Goal: Transaction & Acquisition: Download file/media

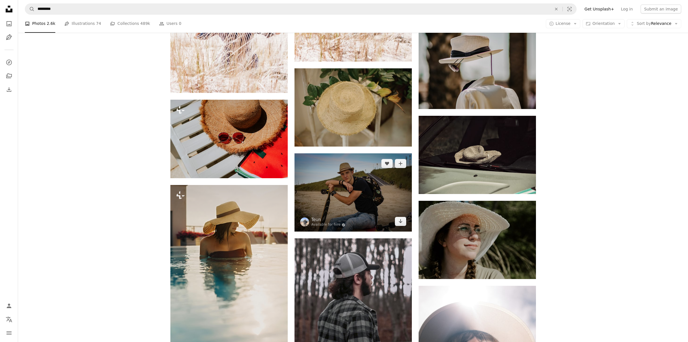
scroll to position [3413, 0]
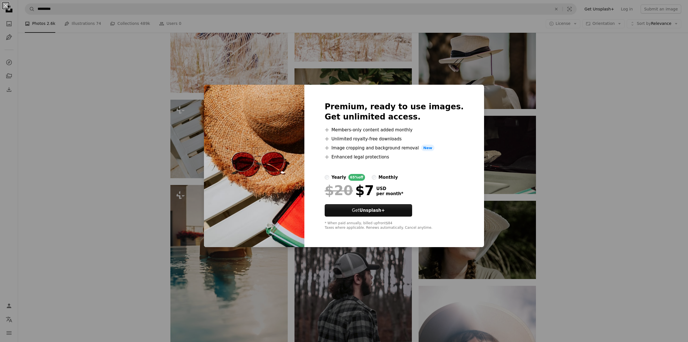
click at [570, 157] on div "An X shape Premium, ready to use images. Get unlimited access. A plus sign Memb…" at bounding box center [344, 171] width 688 height 342
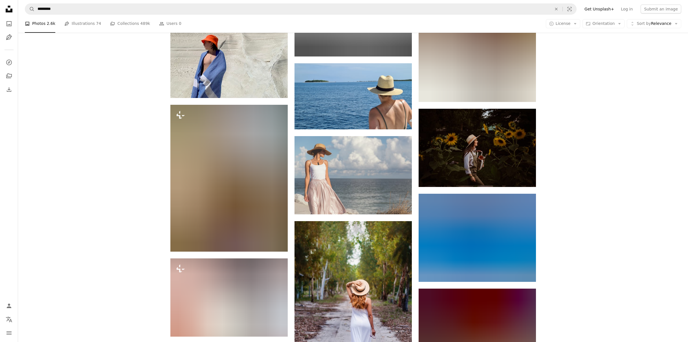
scroll to position [5880, 0]
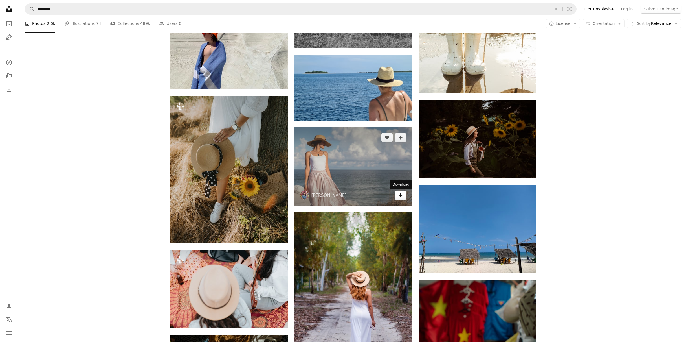
click at [402, 196] on icon "Arrow pointing down" at bounding box center [400, 195] width 5 height 7
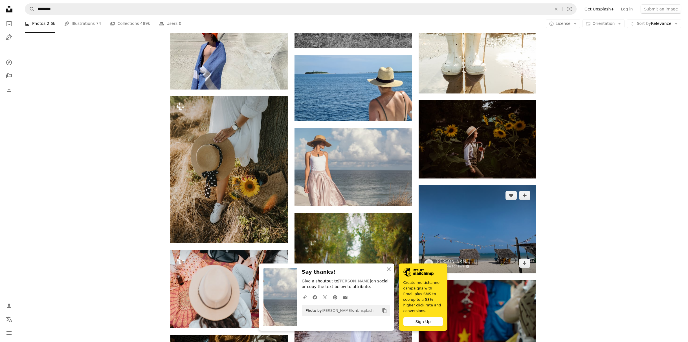
scroll to position [5879, 0]
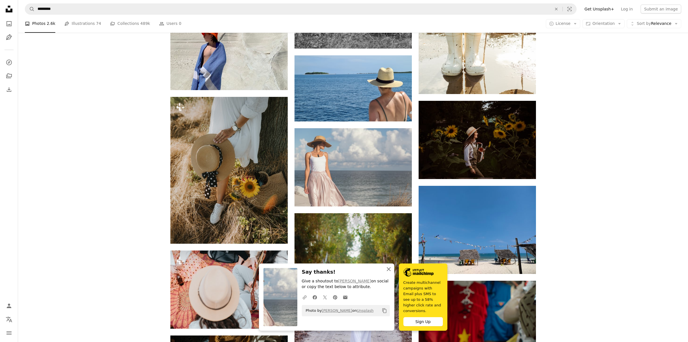
click at [389, 272] on icon "An X shape" at bounding box center [388, 268] width 7 height 7
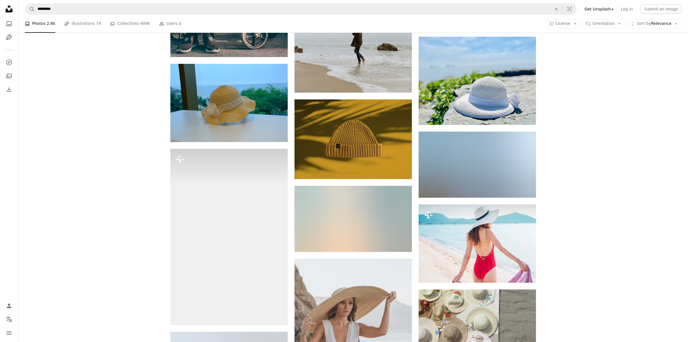
scroll to position [11593, 0]
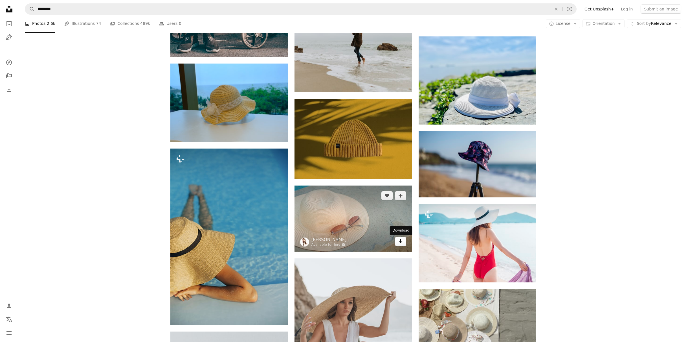
click at [399, 241] on icon "Arrow pointing down" at bounding box center [400, 241] width 5 height 7
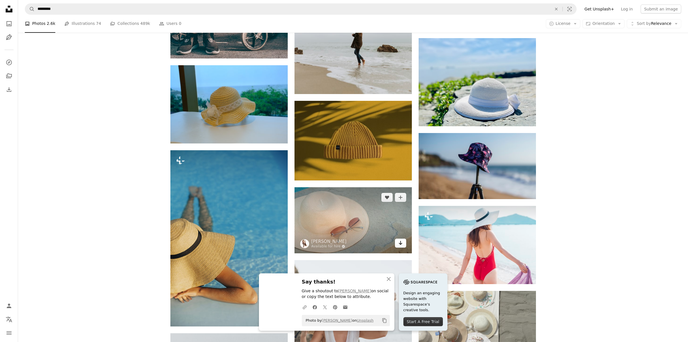
scroll to position [11590, 0]
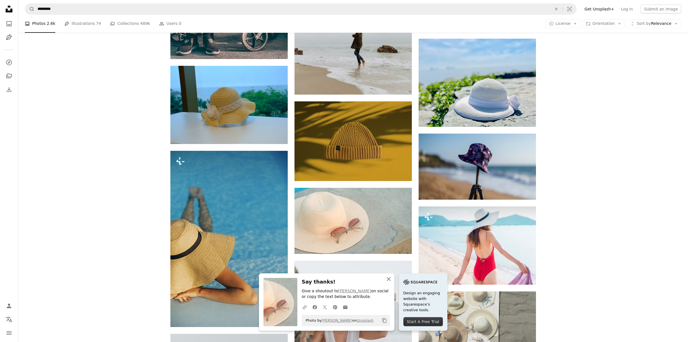
click at [387, 278] on icon "button" at bounding box center [389, 279] width 4 height 4
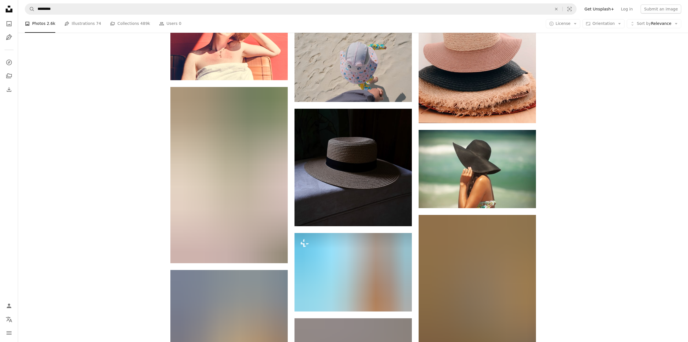
scroll to position [12193, 0]
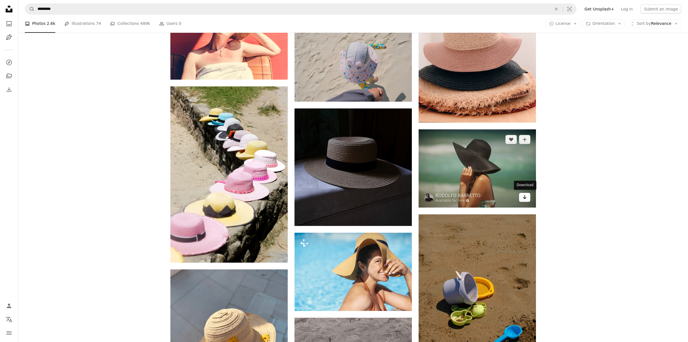
click at [525, 196] on icon "Arrow pointing down" at bounding box center [524, 197] width 5 height 7
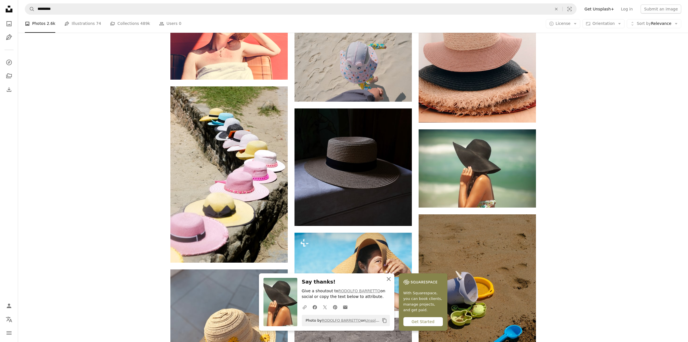
click at [388, 279] on icon "An X shape" at bounding box center [388, 278] width 7 height 7
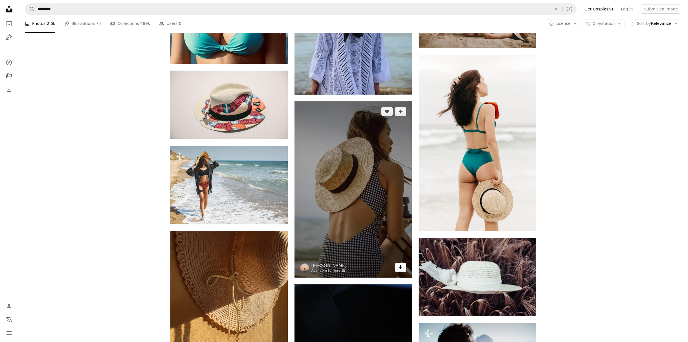
scroll to position [13939, 0]
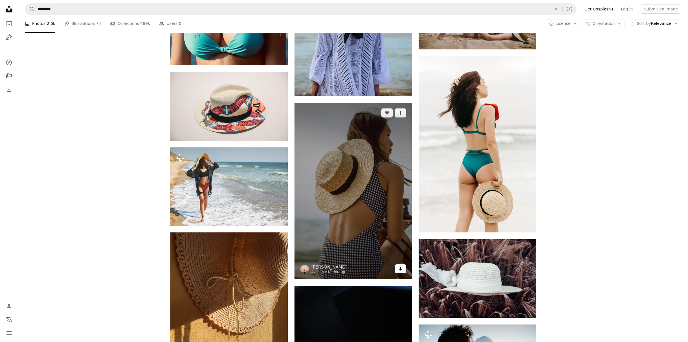
click at [402, 269] on icon "Arrow pointing down" at bounding box center [400, 268] width 5 height 7
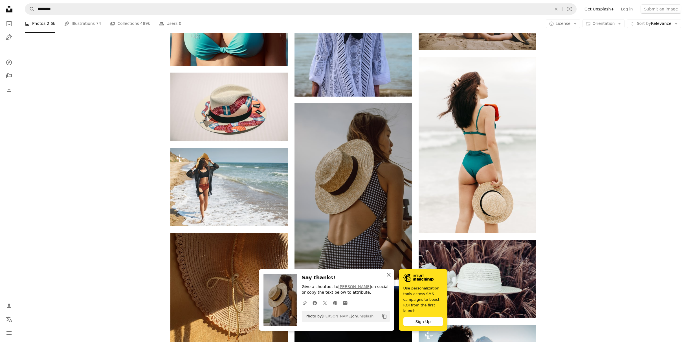
scroll to position [13940, 0]
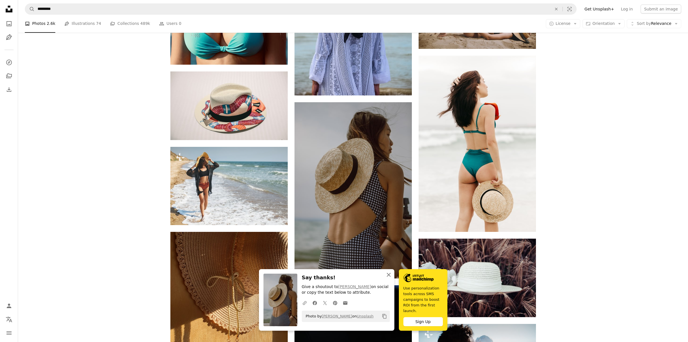
click at [388, 276] on icon "button" at bounding box center [389, 274] width 4 height 4
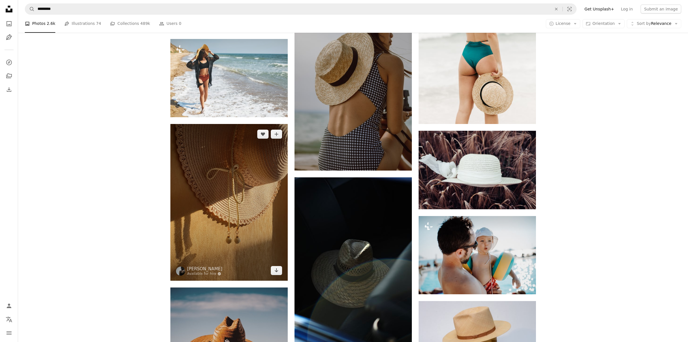
scroll to position [14050, 0]
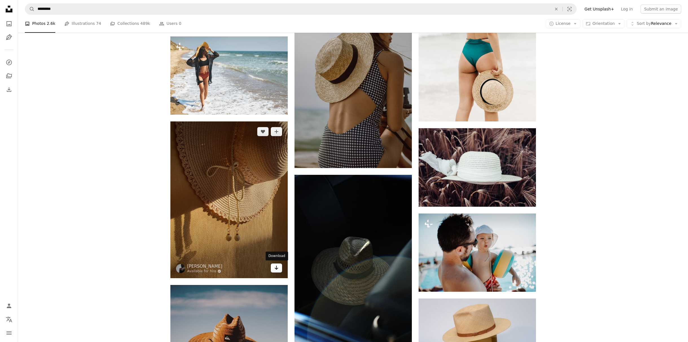
click at [276, 267] on icon "Download" at bounding box center [276, 267] width 4 height 4
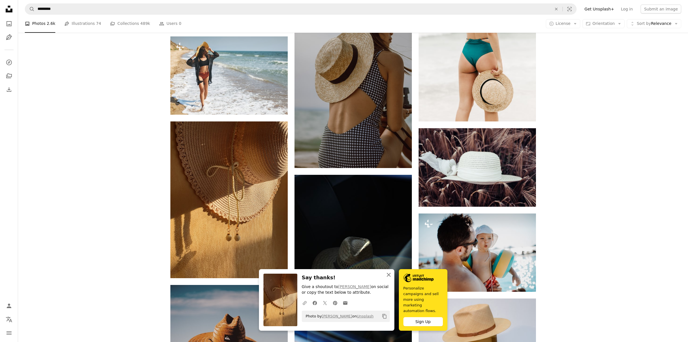
scroll to position [14049, 0]
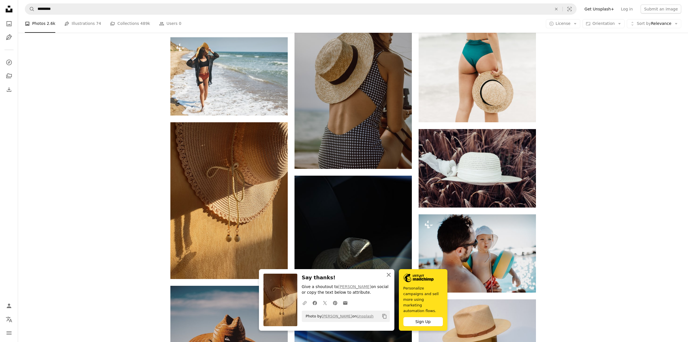
click at [388, 276] on icon "button" at bounding box center [389, 274] width 4 height 4
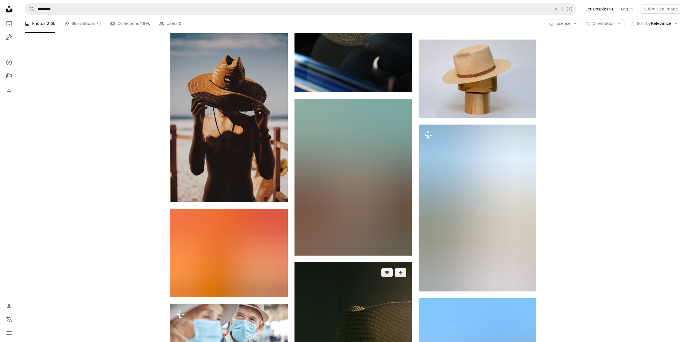
scroll to position [14310, 0]
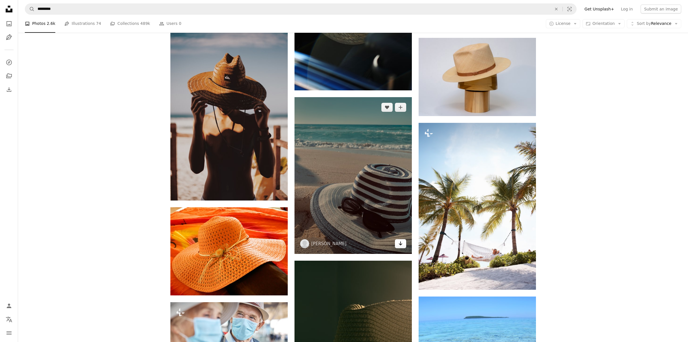
click at [402, 244] on icon "Download" at bounding box center [401, 243] width 4 height 4
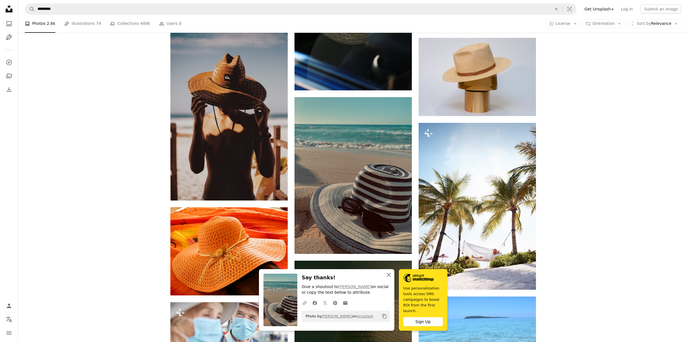
scroll to position [14312, 0]
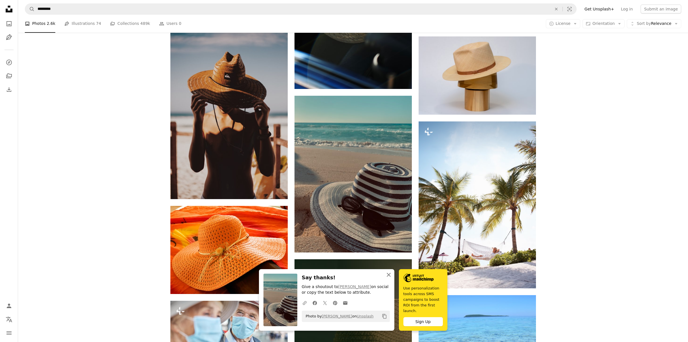
click at [388, 275] on icon "An X shape" at bounding box center [388, 274] width 7 height 7
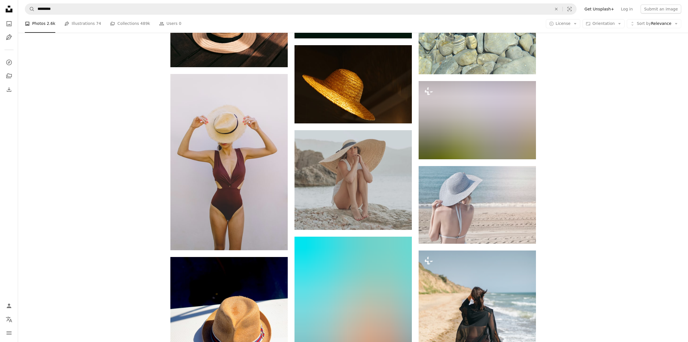
scroll to position [14709, 0]
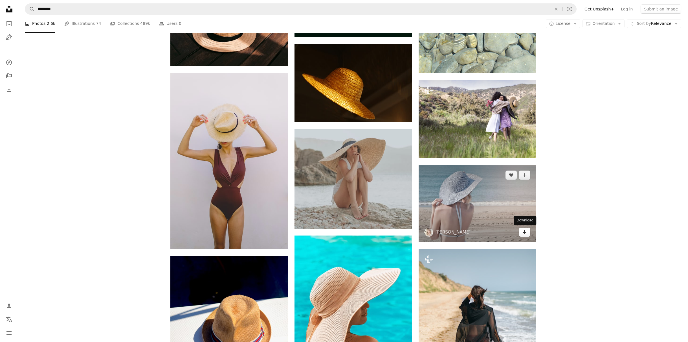
click at [524, 232] on icon "Arrow pointing down" at bounding box center [524, 231] width 5 height 7
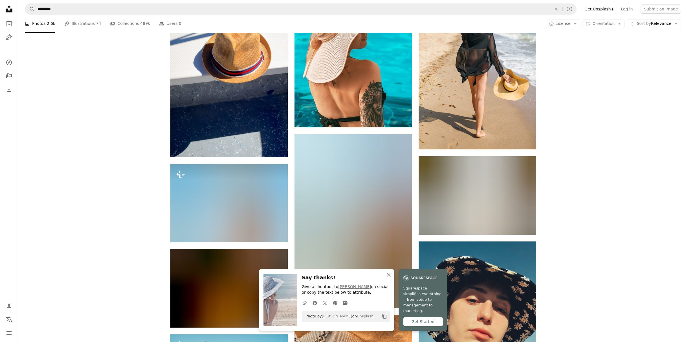
scroll to position [14988, 0]
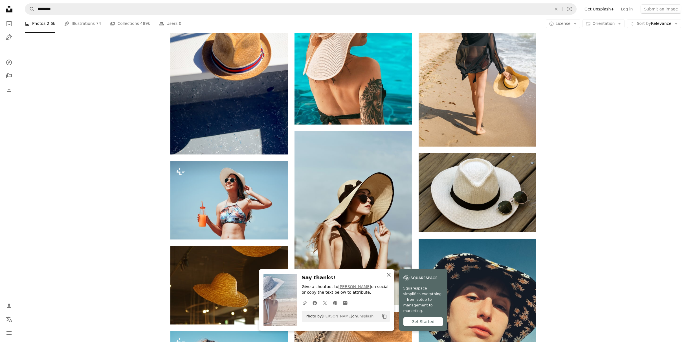
click at [389, 276] on icon "button" at bounding box center [389, 274] width 4 height 4
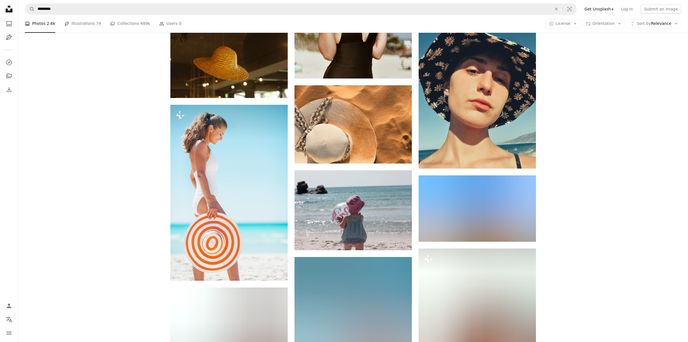
scroll to position [15245, 0]
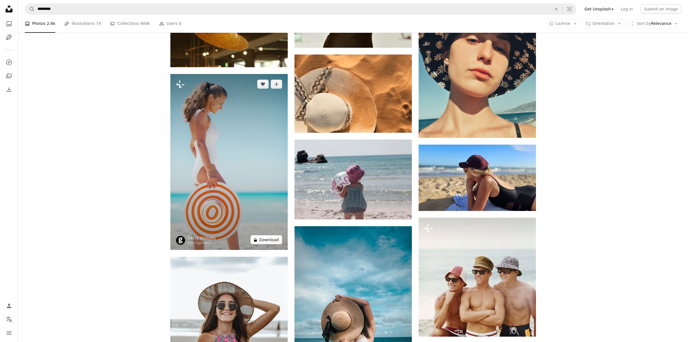
click at [265, 239] on button "A lock Download" at bounding box center [266, 239] width 32 height 9
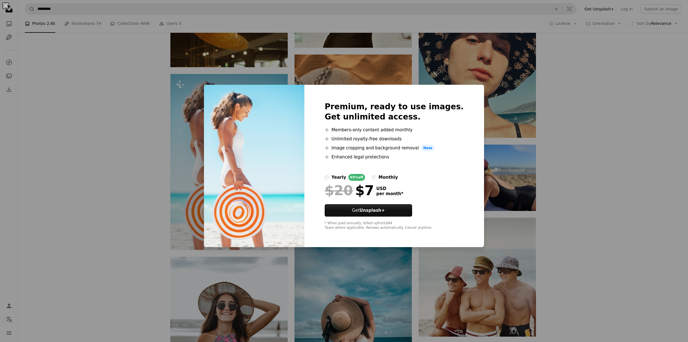
click at [550, 168] on div "An X shape Premium, ready to use images. Get unlimited access. A plus sign Memb…" at bounding box center [344, 171] width 688 height 342
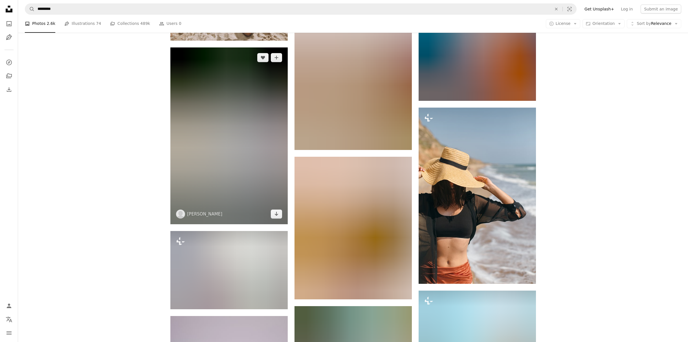
scroll to position [16065, 0]
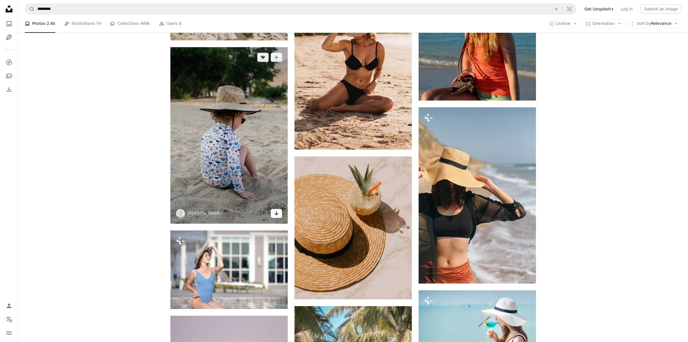
click at [275, 213] on icon "Download" at bounding box center [276, 213] width 4 height 4
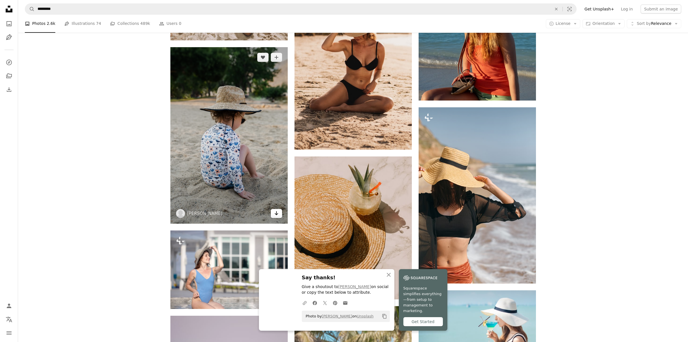
scroll to position [16065, 0]
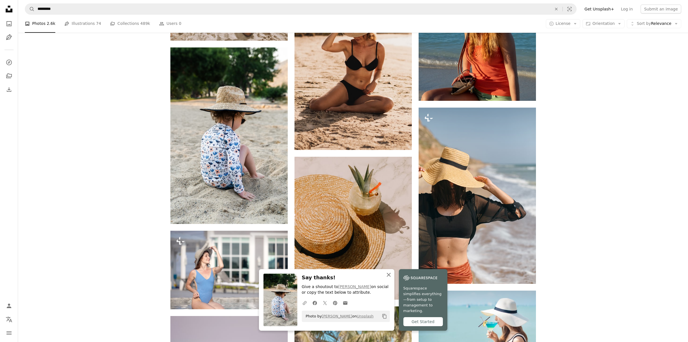
drag, startPoint x: 388, startPoint y: 279, endPoint x: 393, endPoint y: 278, distance: 5.0
click at [388, 276] on icon "button" at bounding box center [389, 274] width 4 height 4
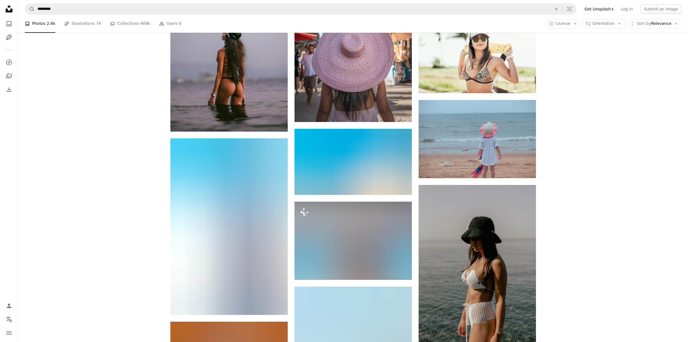
scroll to position [16448, 0]
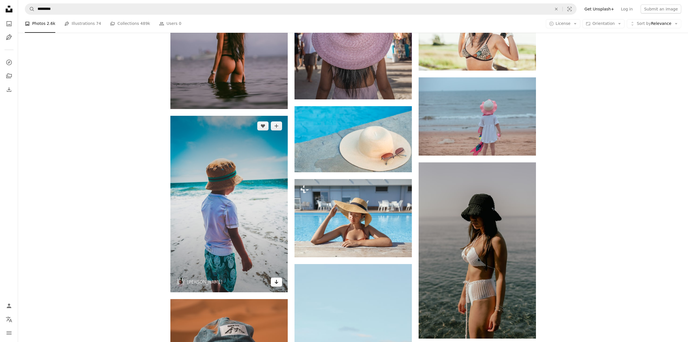
click at [276, 282] on icon "Download" at bounding box center [276, 282] width 4 height 4
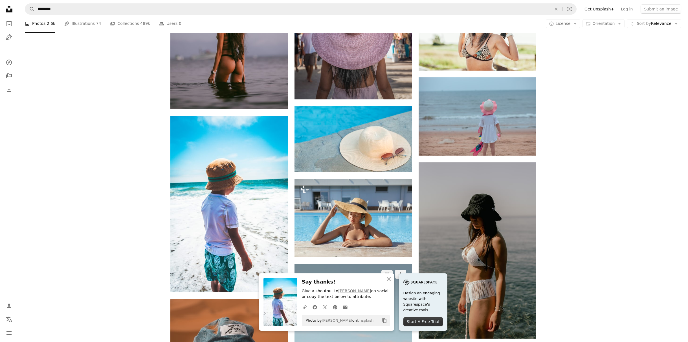
drag, startPoint x: 390, startPoint y: 278, endPoint x: 406, endPoint y: 274, distance: 17.0
click at [390, 278] on icon "An X shape" at bounding box center [388, 278] width 7 height 7
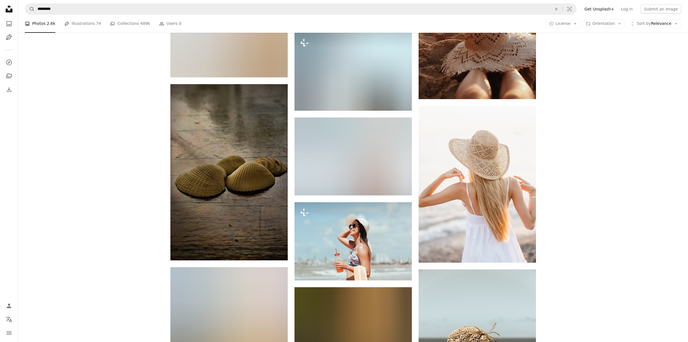
scroll to position [17459, 0]
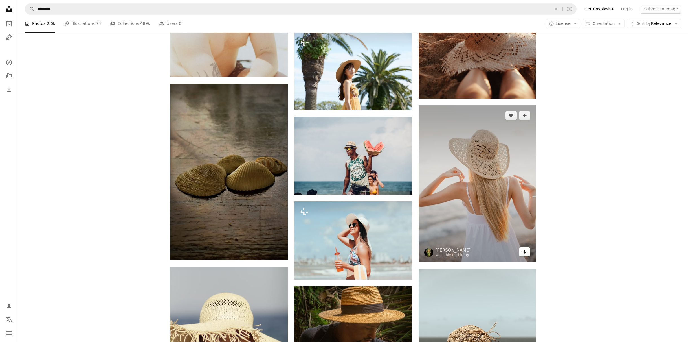
click at [524, 252] on icon "Arrow pointing down" at bounding box center [524, 251] width 5 height 7
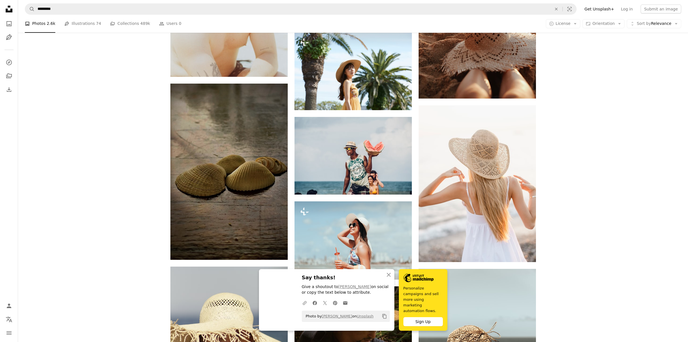
scroll to position [17459, 0]
click at [388, 278] on icon "An X shape" at bounding box center [388, 274] width 7 height 7
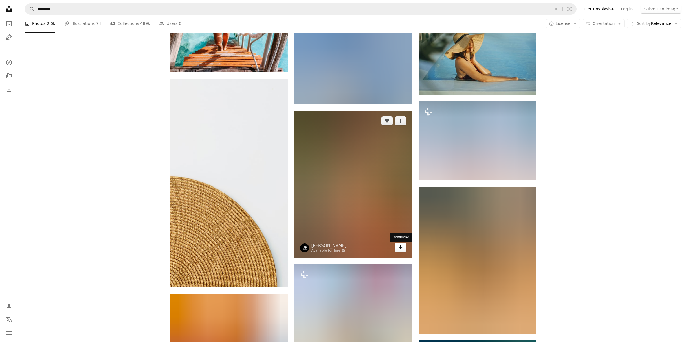
scroll to position [20731, 0]
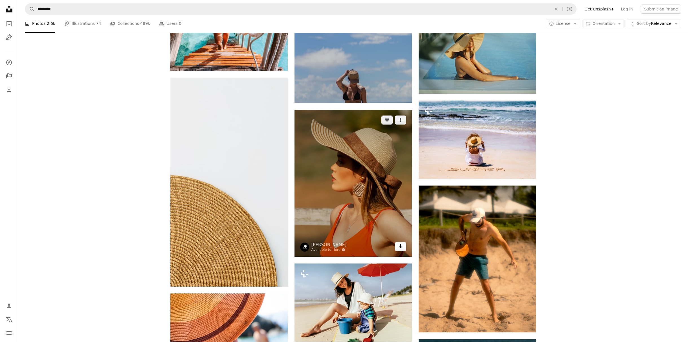
click at [401, 249] on icon "Arrow pointing down" at bounding box center [400, 246] width 5 height 7
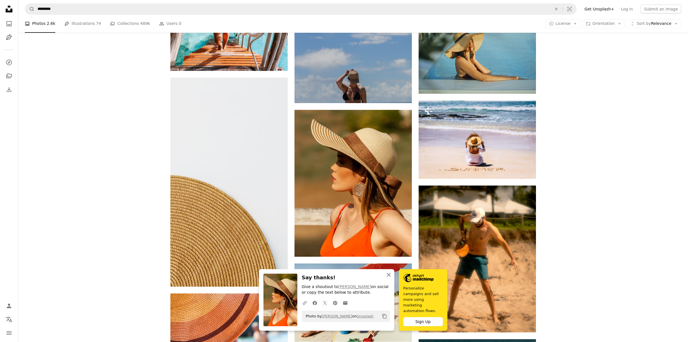
scroll to position [20730, 0]
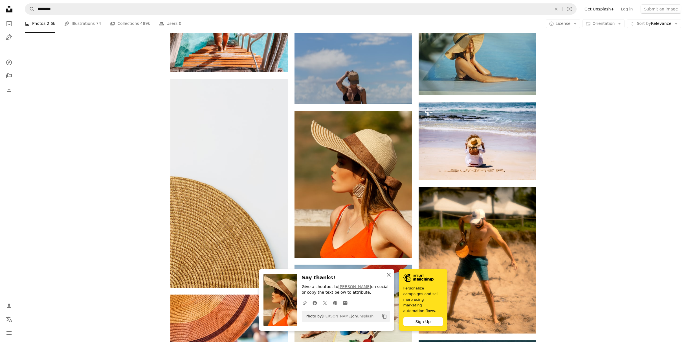
click at [388, 276] on icon "button" at bounding box center [389, 274] width 4 height 4
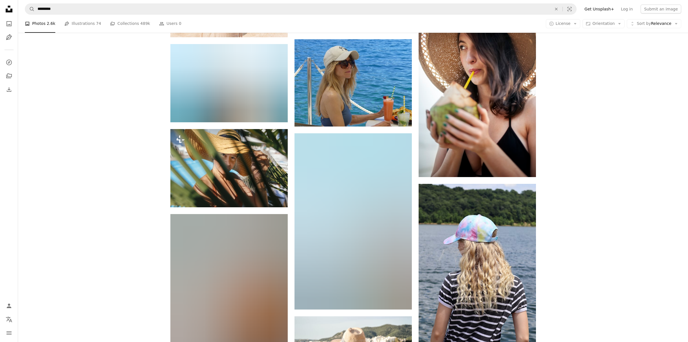
scroll to position [21498, 0]
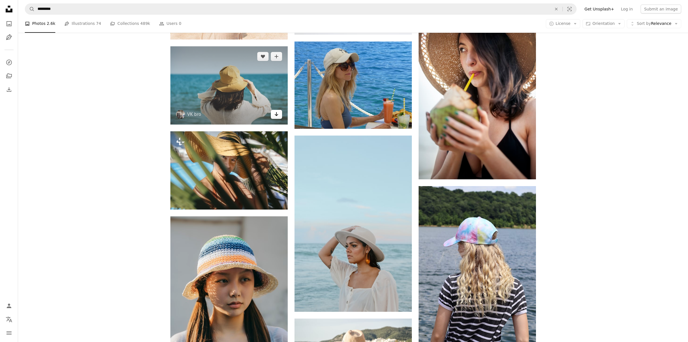
click at [276, 114] on icon "Download" at bounding box center [276, 114] width 4 height 4
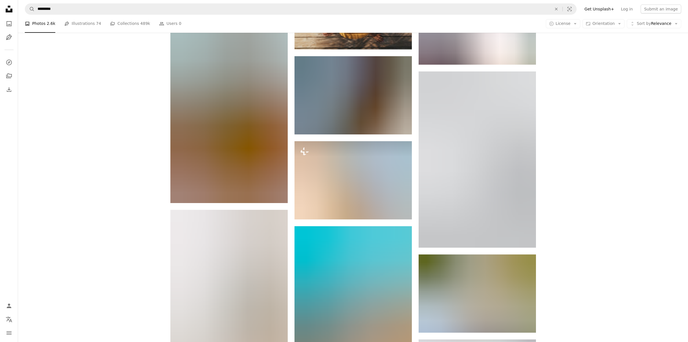
scroll to position [25942, 0]
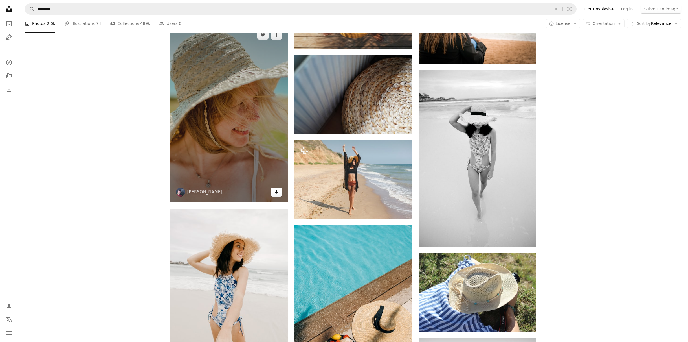
click at [276, 190] on icon "Arrow pointing down" at bounding box center [276, 191] width 5 height 7
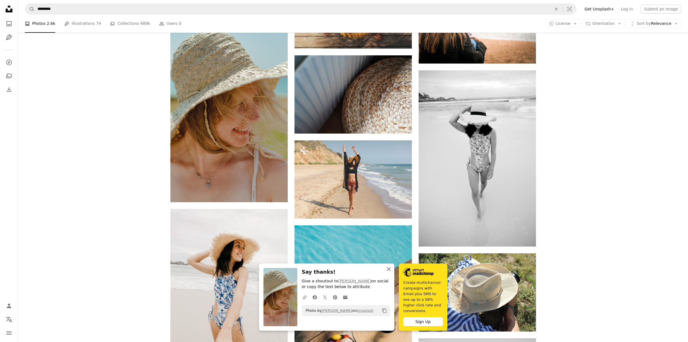
click at [389, 272] on icon "An X shape" at bounding box center [388, 268] width 7 height 7
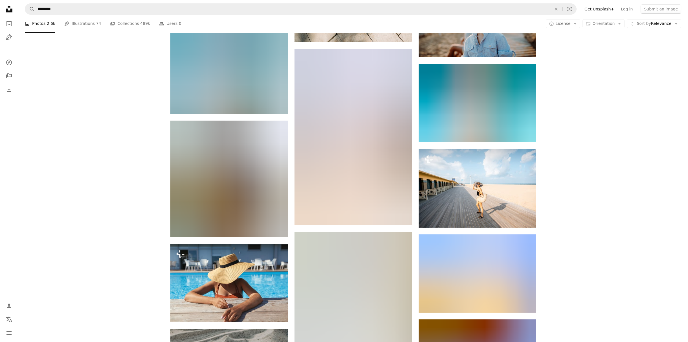
scroll to position [26302, 0]
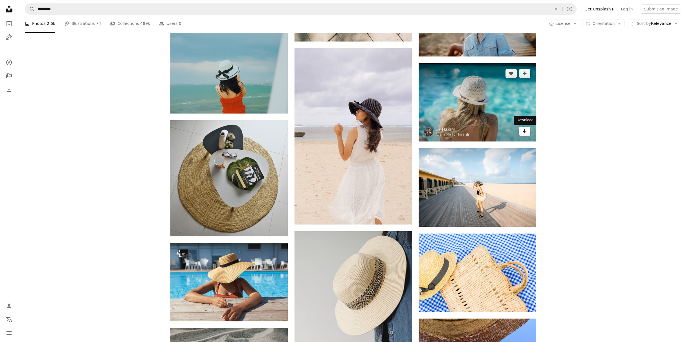
click at [527, 133] on icon "Arrow pointing down" at bounding box center [524, 131] width 5 height 7
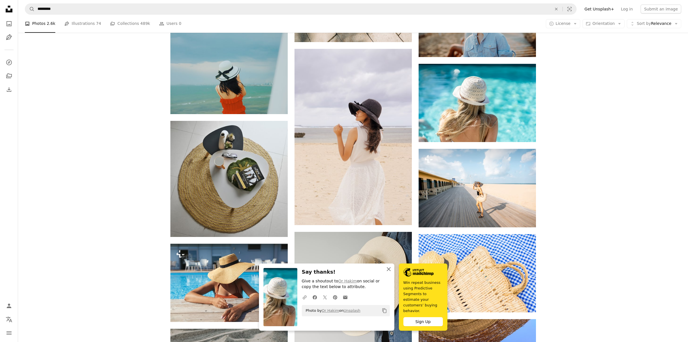
click at [389, 272] on icon "An X shape" at bounding box center [388, 268] width 7 height 7
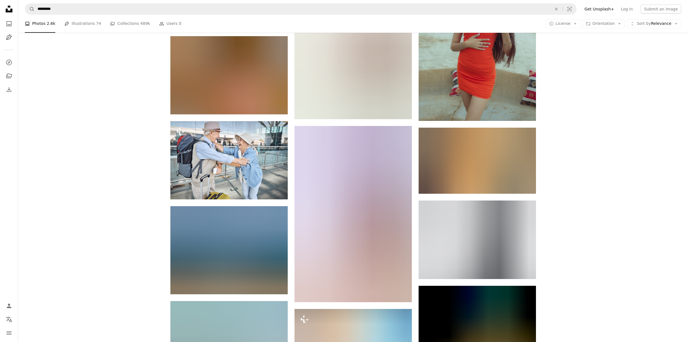
scroll to position [30196, 0]
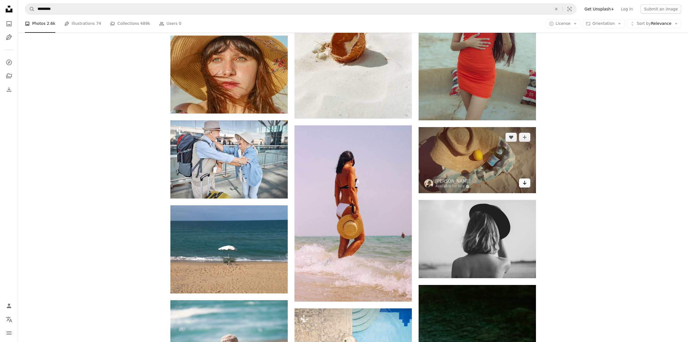
click at [526, 183] on icon "Arrow pointing down" at bounding box center [524, 182] width 5 height 7
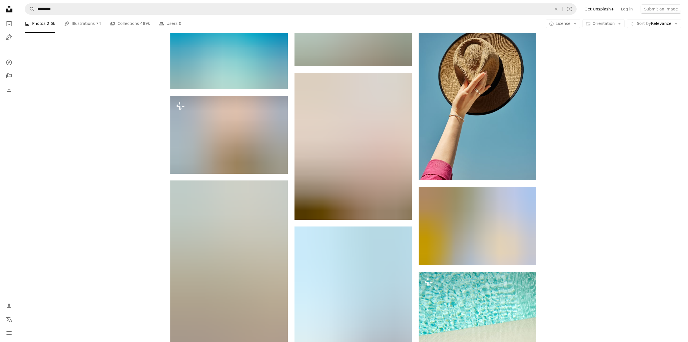
scroll to position [34380, 0]
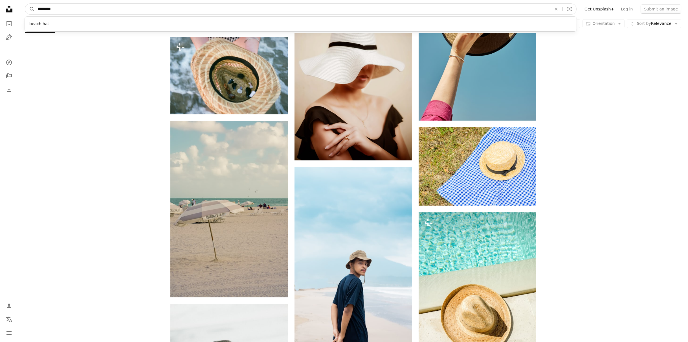
drag, startPoint x: 50, startPoint y: 10, endPoint x: 67, endPoint y: 10, distance: 17.2
click at [67, 10] on input "*********" at bounding box center [292, 9] width 515 height 11
type input "**********"
click at [30, 9] on button "A magnifying glass" at bounding box center [30, 9] width 10 height 11
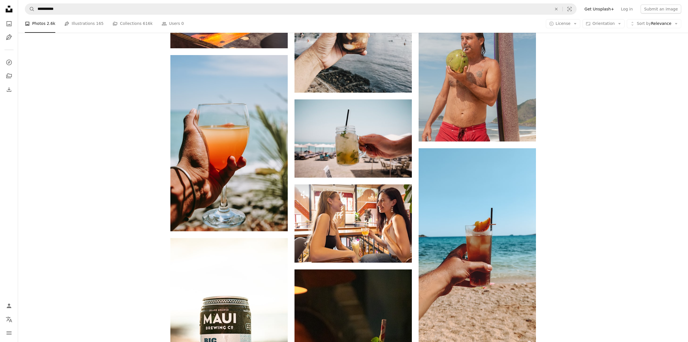
scroll to position [1812, 0]
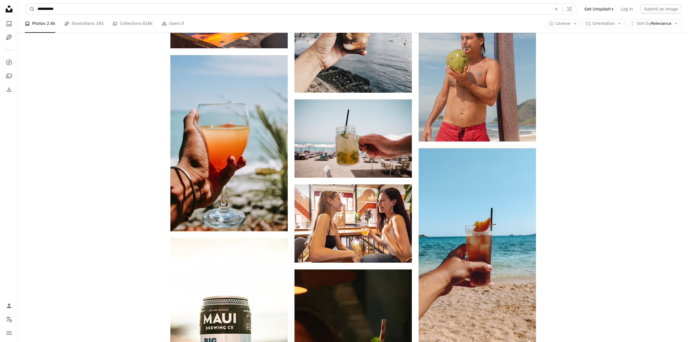
click at [73, 7] on input "**********" at bounding box center [292, 9] width 515 height 11
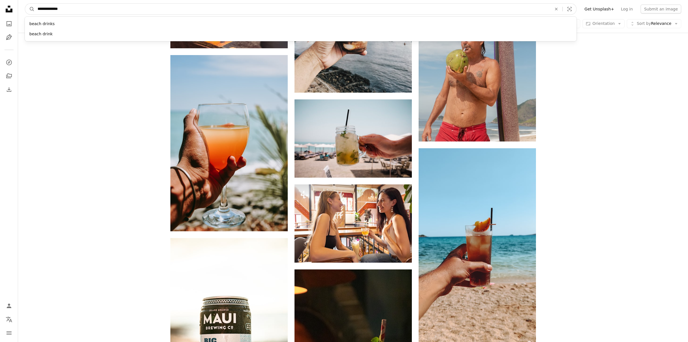
type input "**********"
click at [30, 9] on button "A magnifying glass" at bounding box center [30, 9] width 10 height 11
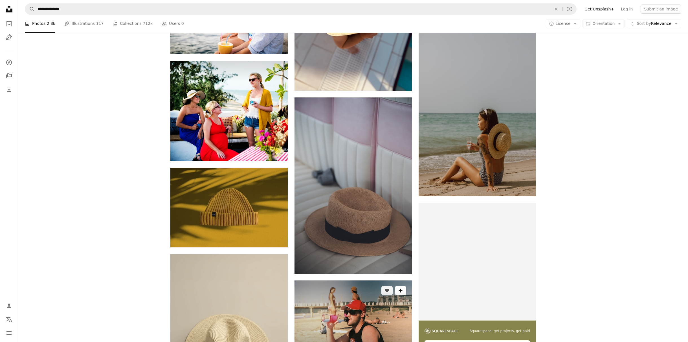
scroll to position [1811, 0]
